Goal: Check status

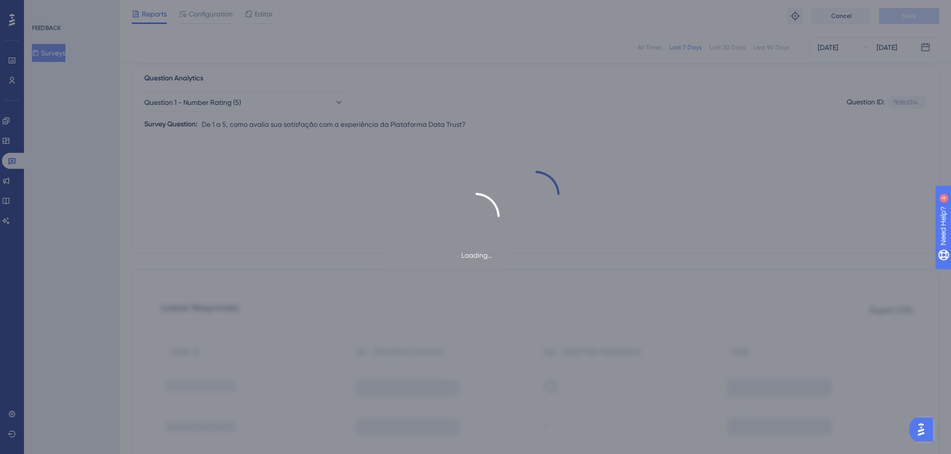
scroll to position [72, 0]
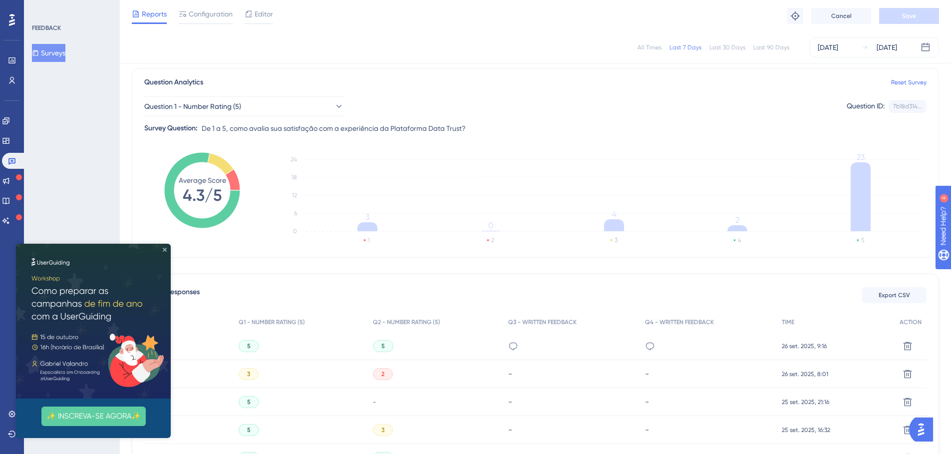
click at [164, 248] on icon "Close Preview" at bounding box center [165, 250] width 4 height 4
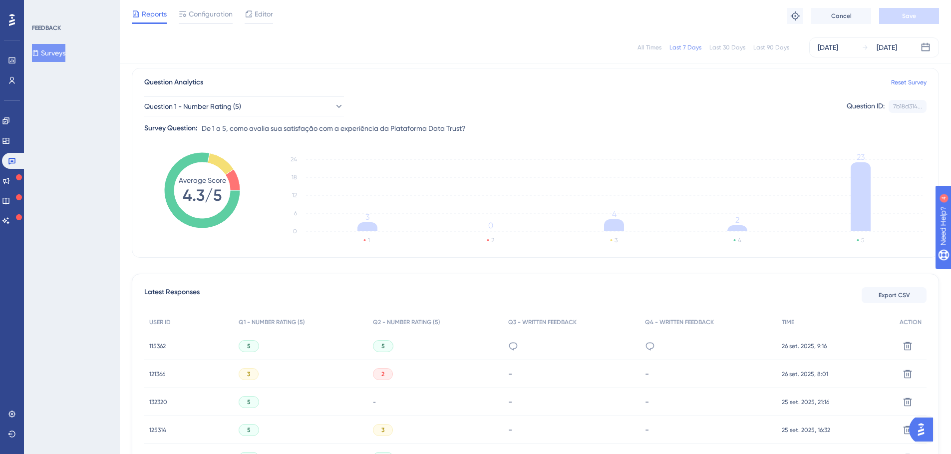
click at [656, 50] on div "All Times" at bounding box center [650, 47] width 24 height 8
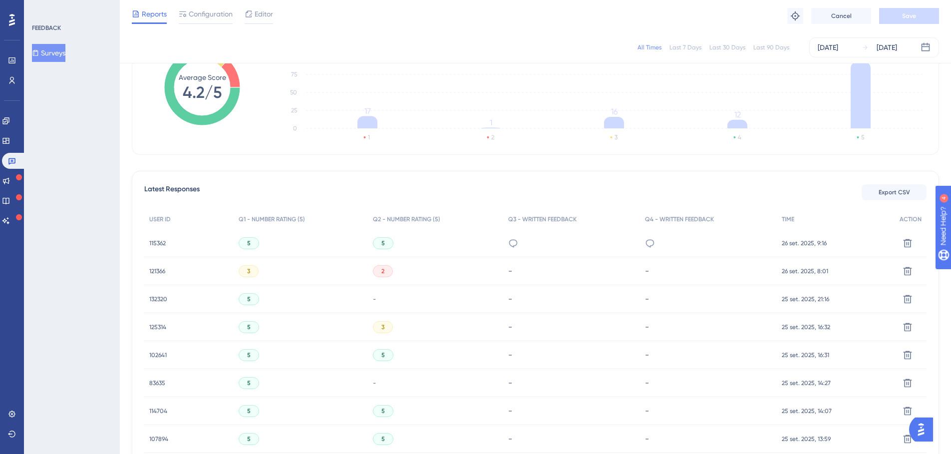
scroll to position [177, 0]
click at [151, 239] on span "115362" at bounding box center [157, 241] width 16 height 8
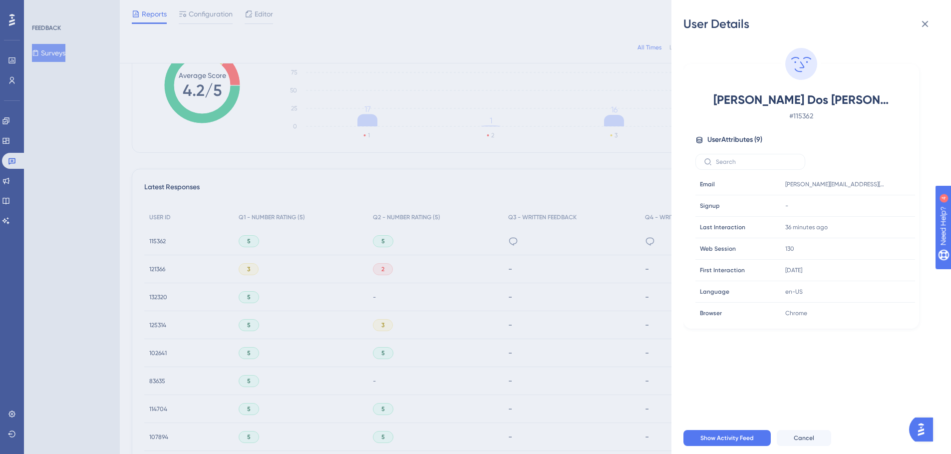
click at [524, 185] on div "User Details [PERSON_NAME] Dos [PERSON_NAME] # 115362 User Attributes ( 9 ) Ema…" at bounding box center [475, 227] width 951 height 454
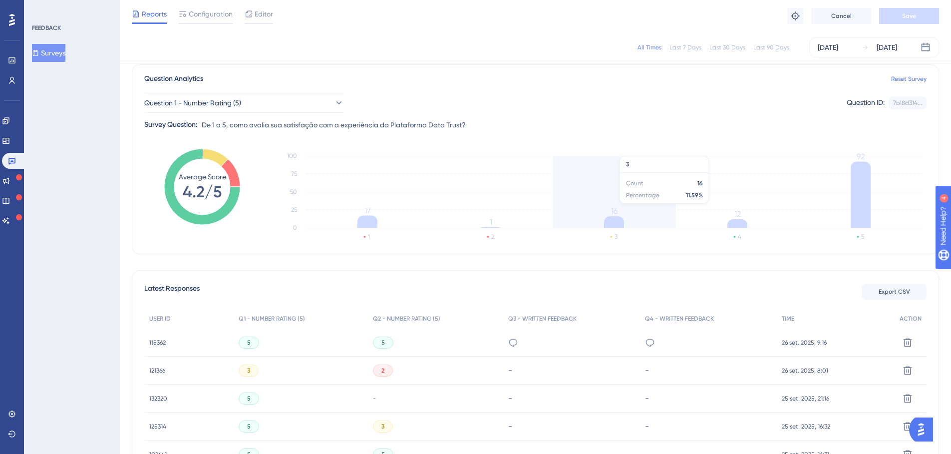
scroll to position [61, 0]
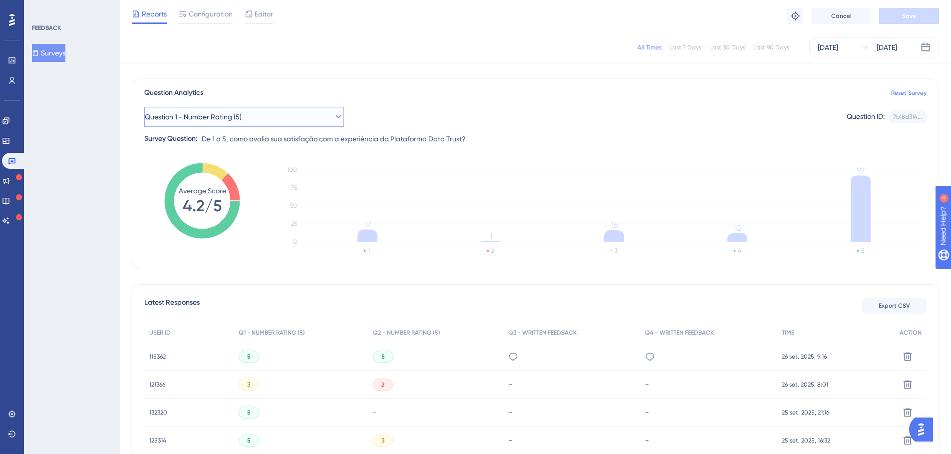
click at [242, 111] on span "Question 1 - Number Rating (5)" at bounding box center [193, 117] width 97 height 12
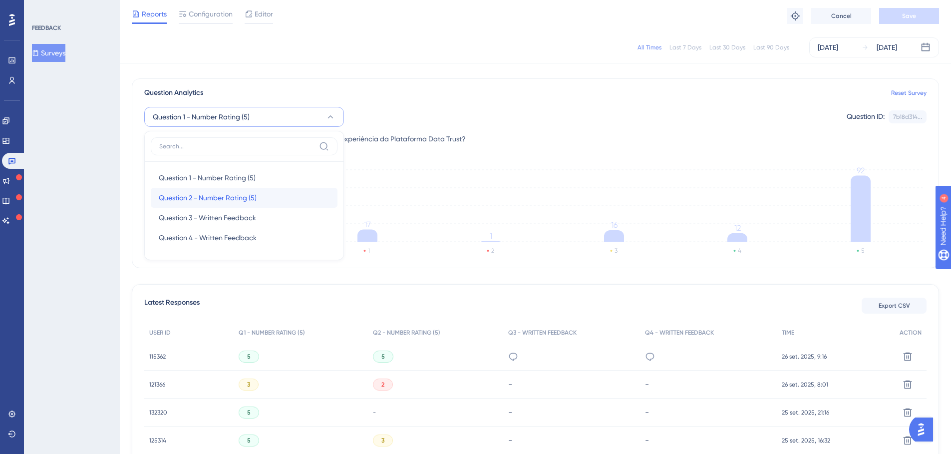
click at [196, 193] on span "Question 2 - Number Rating (5)" at bounding box center [208, 198] width 98 height 12
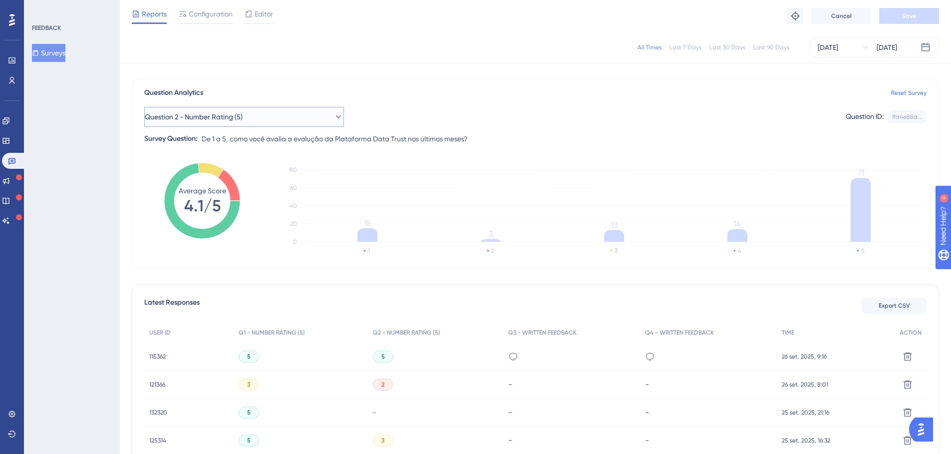
click at [208, 118] on span "Question 2 - Number Rating (5)" at bounding box center [194, 117] width 98 height 12
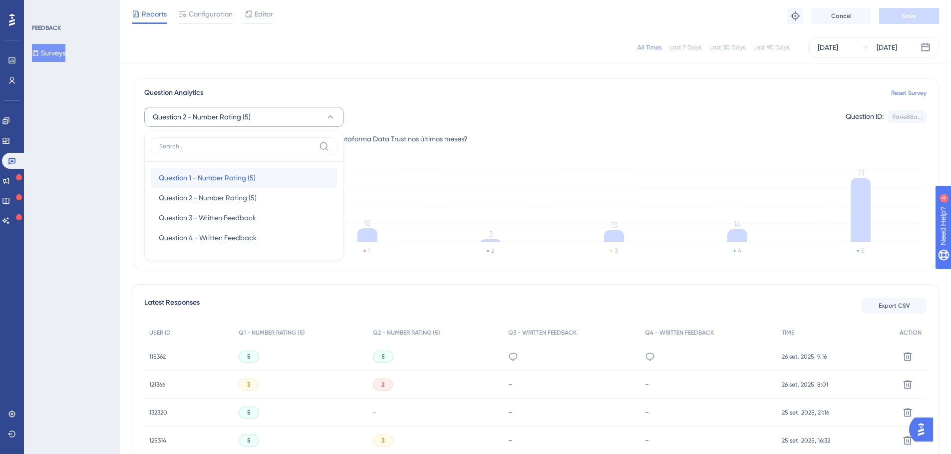
click at [192, 174] on span "Question 1 - Number Rating (5)" at bounding box center [207, 178] width 97 height 12
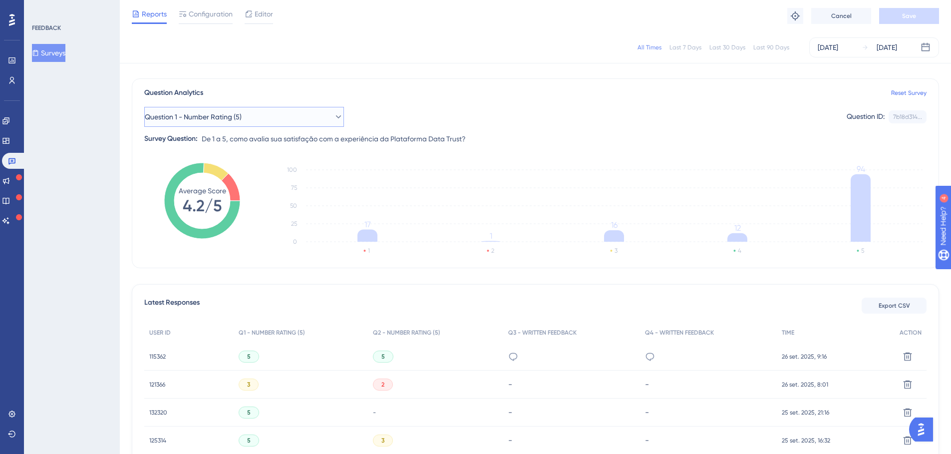
click at [207, 117] on span "Question 1 - Number Rating (5)" at bounding box center [193, 117] width 97 height 12
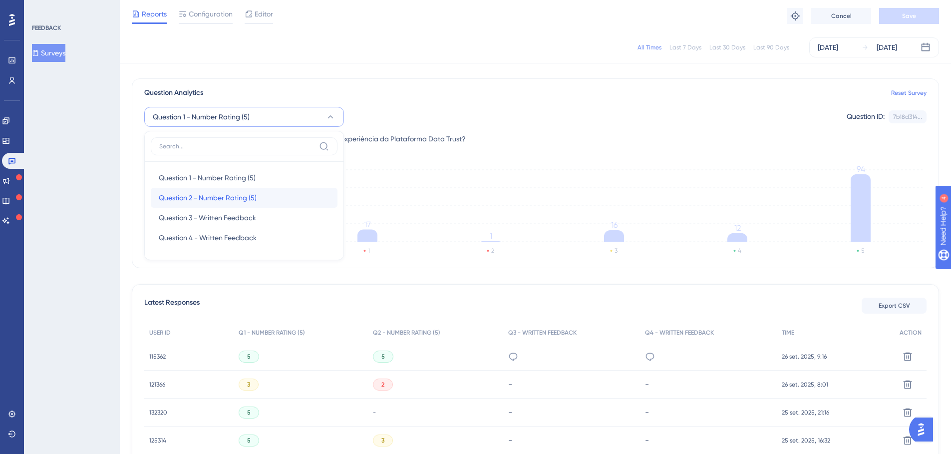
click at [191, 199] on span "Question 2 - Number Rating (5)" at bounding box center [208, 198] width 98 height 12
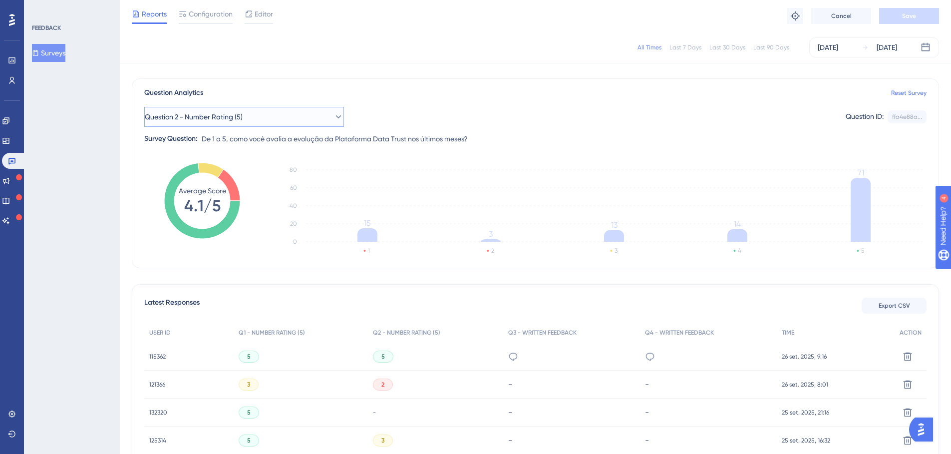
click at [334, 114] on icon at bounding box center [339, 117] width 10 height 10
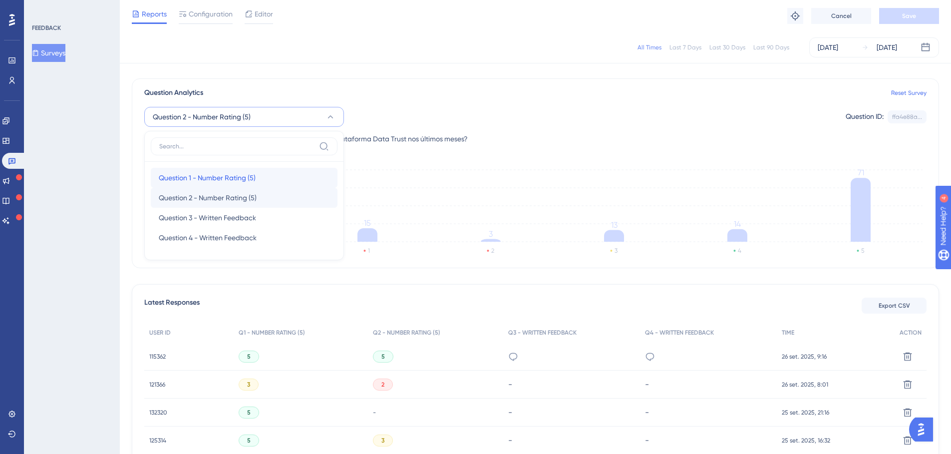
drag, startPoint x: 218, startPoint y: 184, endPoint x: 215, endPoint y: 190, distance: 6.0
click at [216, 189] on div "Question 1 - Number Rating (5) Question 1 - Number Rating (5) Question 2 - Numb…" at bounding box center [244, 208] width 187 height 80
click at [216, 179] on span "Question 1 - Number Rating (5)" at bounding box center [207, 178] width 97 height 12
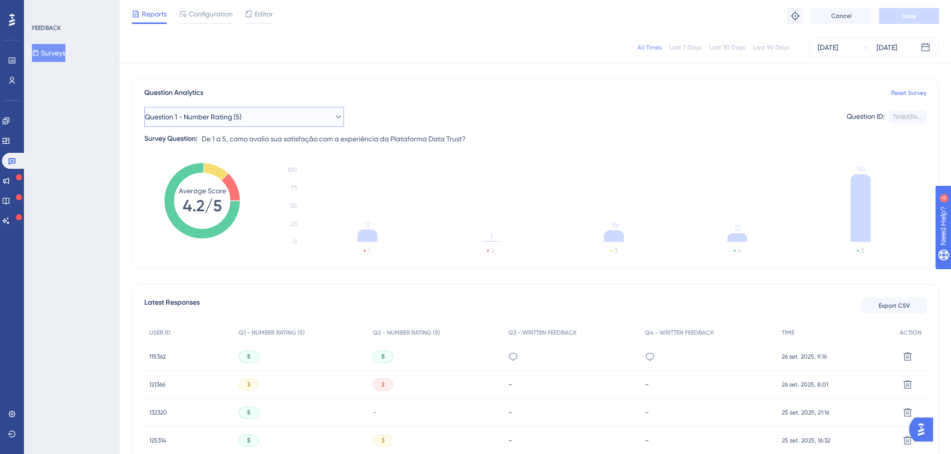
click at [258, 116] on button "Question 1 - Number Rating (5)" at bounding box center [244, 117] width 200 height 20
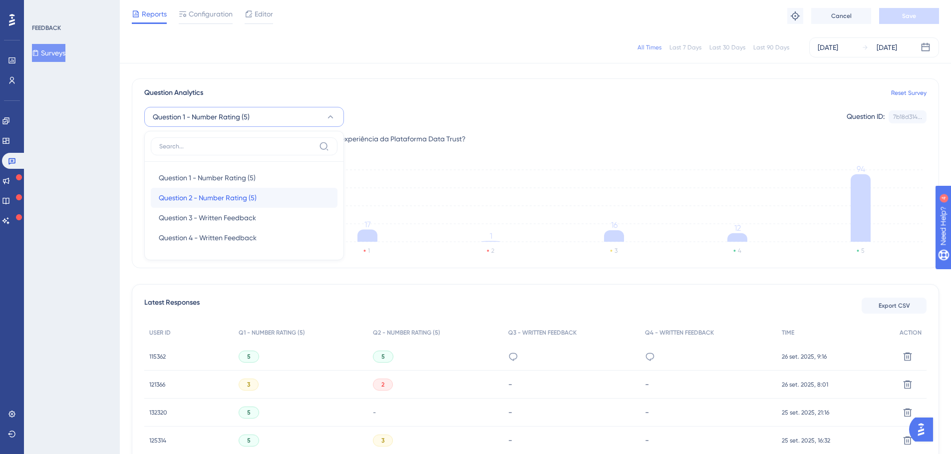
click at [189, 197] on span "Question 2 - Number Rating (5)" at bounding box center [208, 198] width 98 height 12
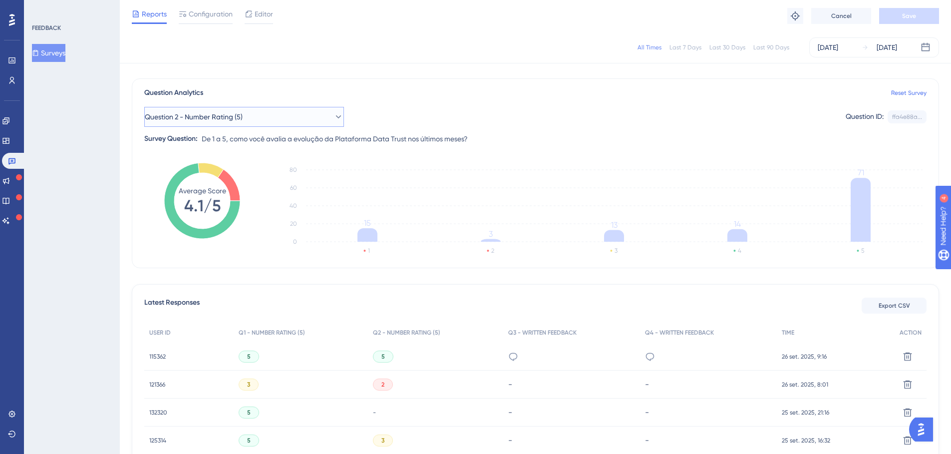
click at [299, 116] on button "Question 2 - Number Rating (5)" at bounding box center [244, 117] width 200 height 20
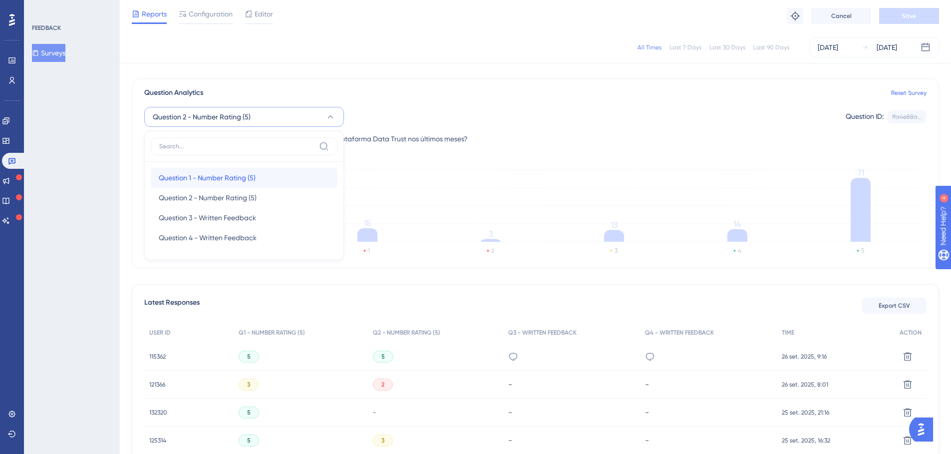
click at [257, 178] on div "Question 1 - Number Rating (5) Question 1 - Number Rating (5)" at bounding box center [244, 178] width 171 height 20
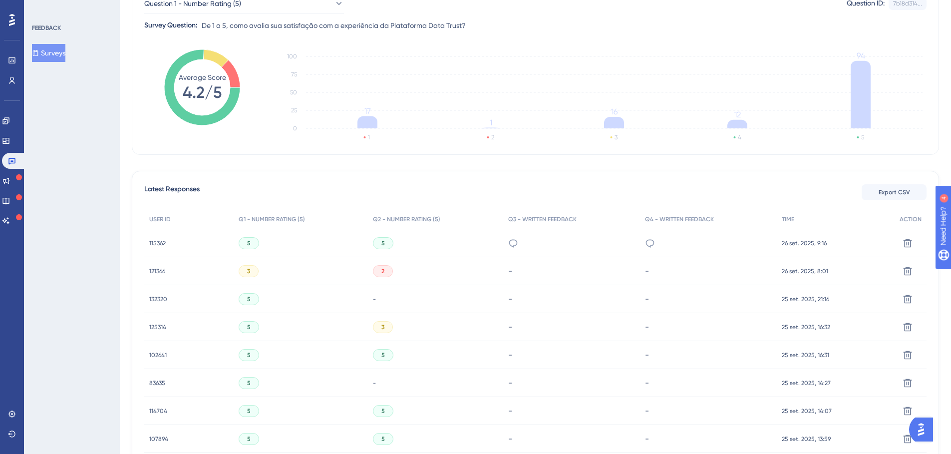
scroll to position [0, 0]
